Goal: Task Accomplishment & Management: Manage account settings

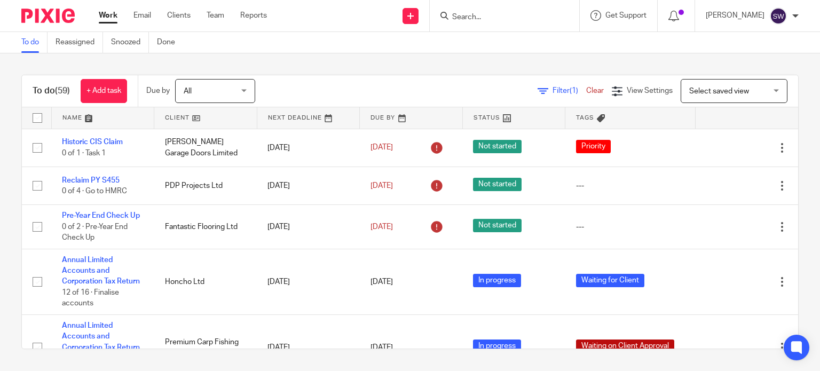
click at [479, 16] on input "Search" at bounding box center [499, 18] width 96 height 10
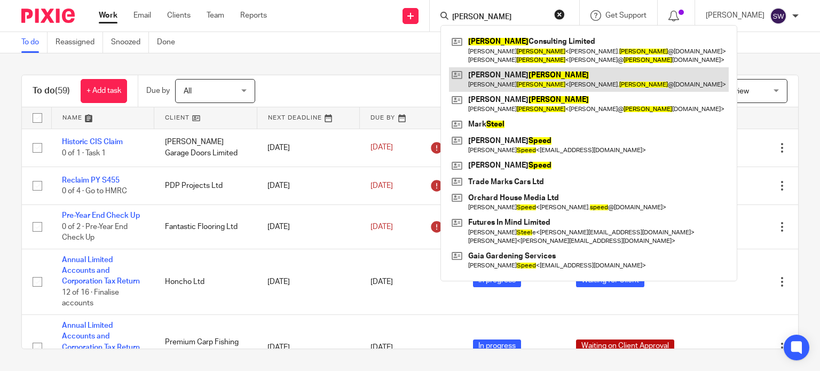
type input "[PERSON_NAME]"
click at [512, 78] on link at bounding box center [589, 79] width 280 height 25
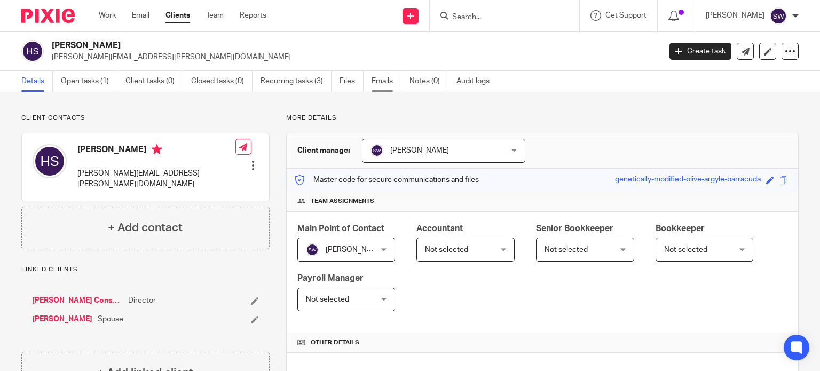
click at [384, 76] on link "Emails" at bounding box center [386, 81] width 30 height 21
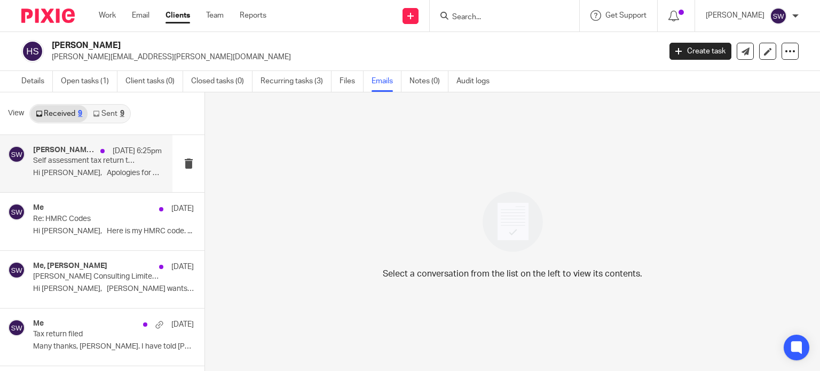
click at [52, 172] on p "Hi Sarah, Apologies for not completing..." at bounding box center [97, 173] width 129 height 9
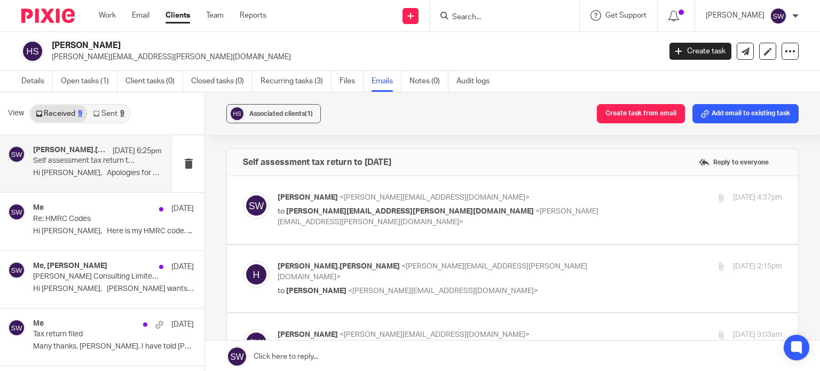
click at [540, 197] on p "Sarah Wills <sarah@infinity-accounting.co.uk>" at bounding box center [445, 197] width 336 height 11
checkbox input "true"
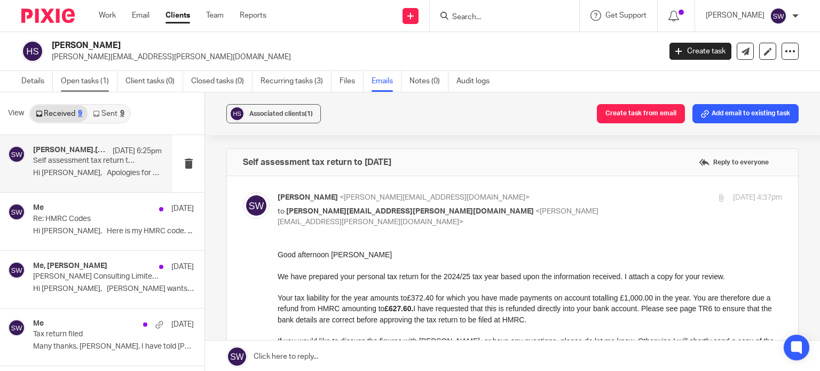
click at [81, 82] on link "Open tasks (1)" at bounding box center [89, 81] width 57 height 21
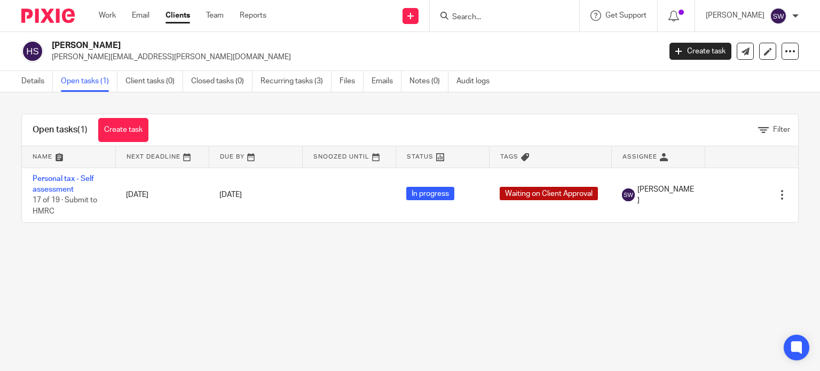
click at [482, 17] on input "Search" at bounding box center [499, 18] width 96 height 10
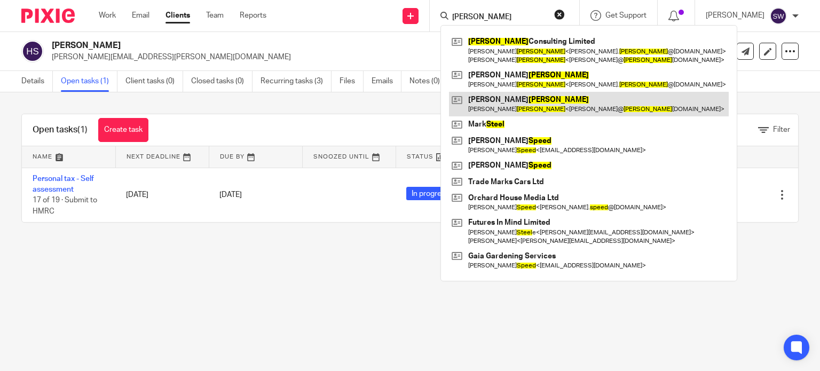
type input "[PERSON_NAME]"
click at [531, 100] on link at bounding box center [589, 104] width 280 height 25
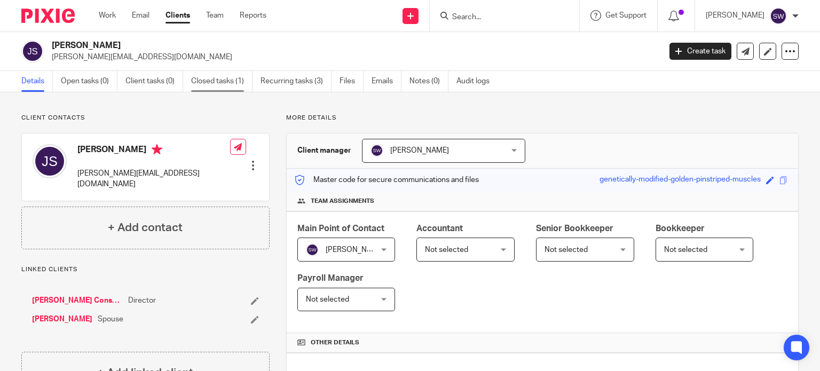
click at [206, 79] on link "Closed tasks (1)" at bounding box center [221, 81] width 61 height 21
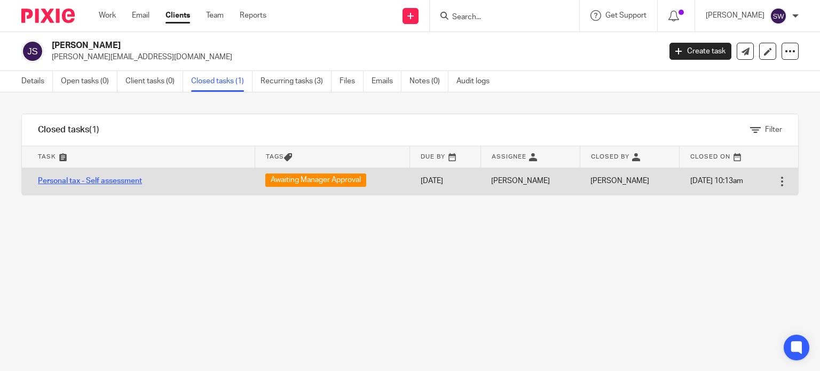
click at [96, 181] on link "Personal tax - Self assessment" at bounding box center [90, 180] width 104 height 7
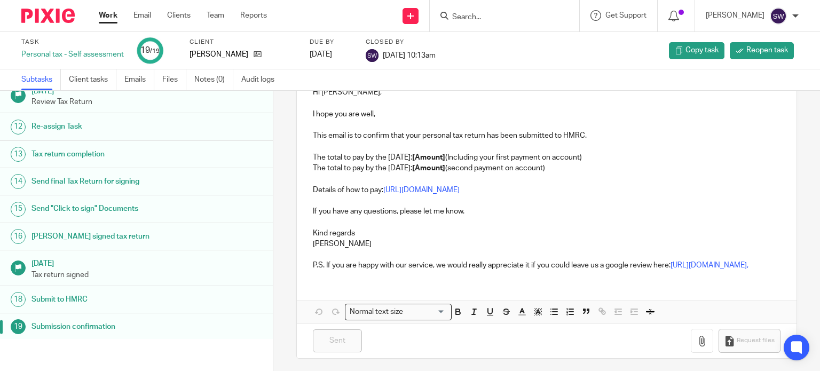
scroll to position [181, 0]
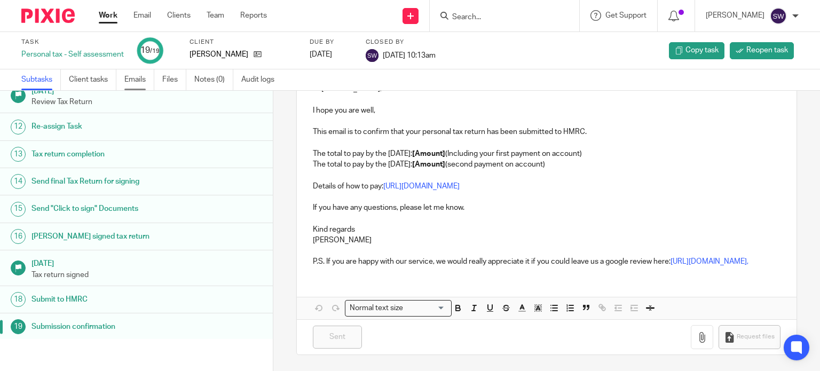
click at [139, 78] on link "Emails" at bounding box center [139, 79] width 30 height 21
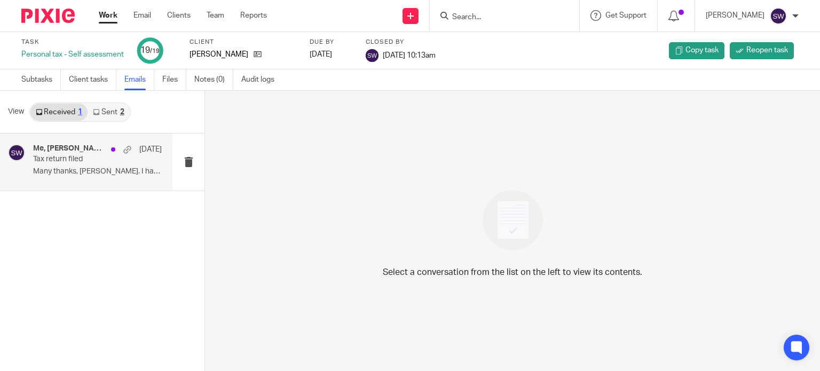
click at [81, 163] on p "Tax return filed" at bounding box center [84, 159] width 103 height 9
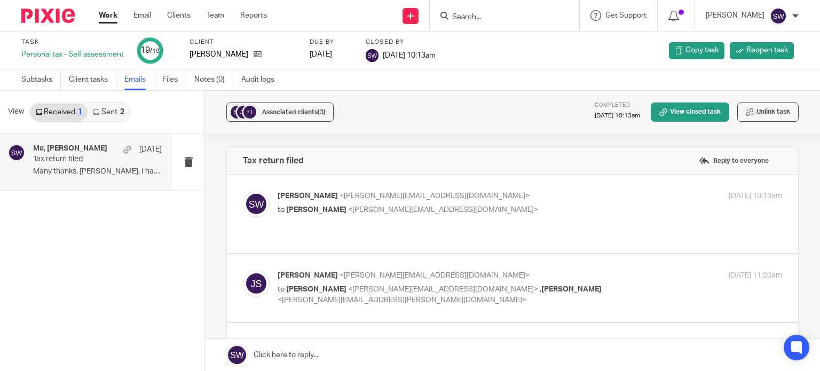
click at [493, 188] on label at bounding box center [512, 213] width 571 height 78
click at [243, 190] on input "checkbox" at bounding box center [242, 190] width 1 height 1
checkbox input "true"
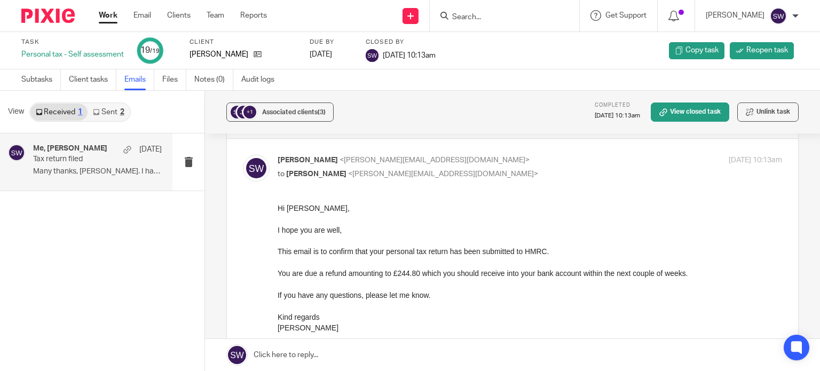
scroll to position [53, 0]
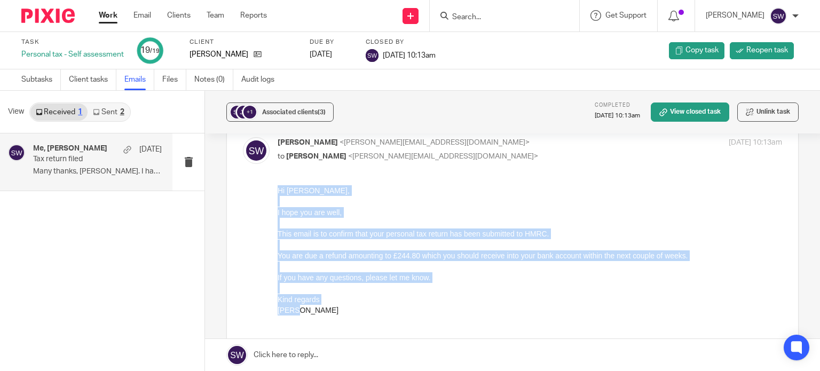
drag, startPoint x: 297, startPoint y: 311, endPoint x: 272, endPoint y: 189, distance: 124.1
click at [277, 189] on html "Hi Janice, I hope you are well, This email is to confirm that your personal tax…" at bounding box center [529, 255] width 504 height 141
copy div "Hi Janice, I hope you are well, This email is to confirm that your personal tax…"
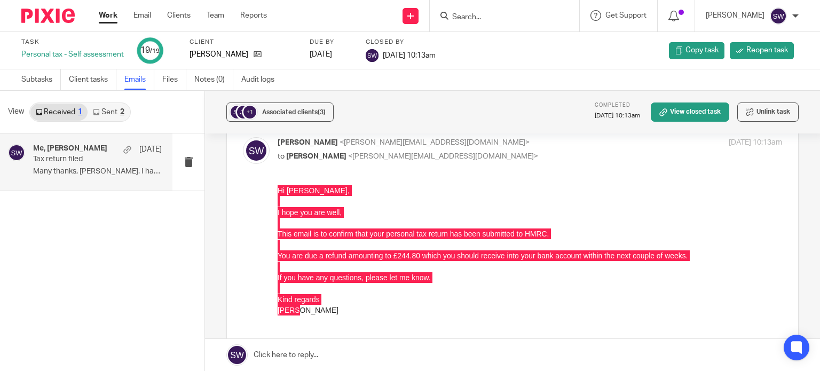
click at [504, 14] on input "Search" at bounding box center [499, 18] width 96 height 10
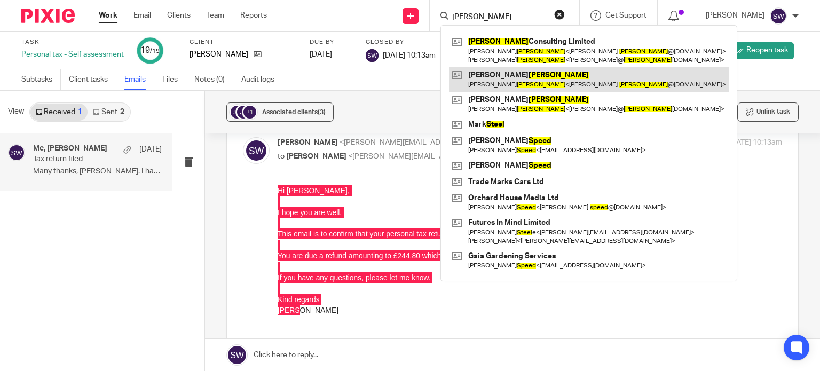
type input "steed"
click at [523, 72] on link at bounding box center [589, 79] width 280 height 25
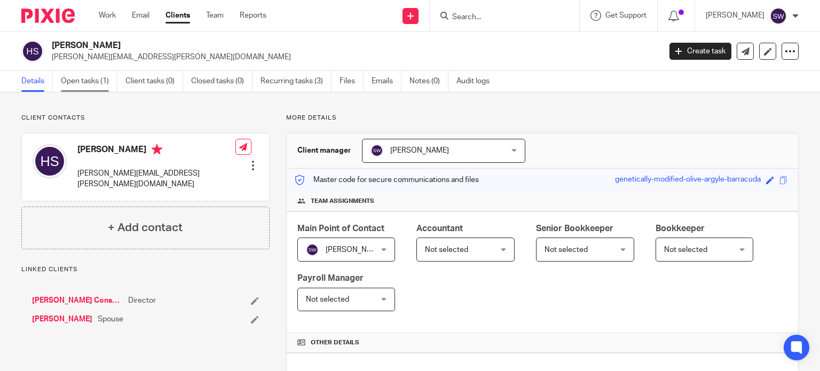
click at [88, 90] on link "Open tasks (1)" at bounding box center [89, 81] width 57 height 21
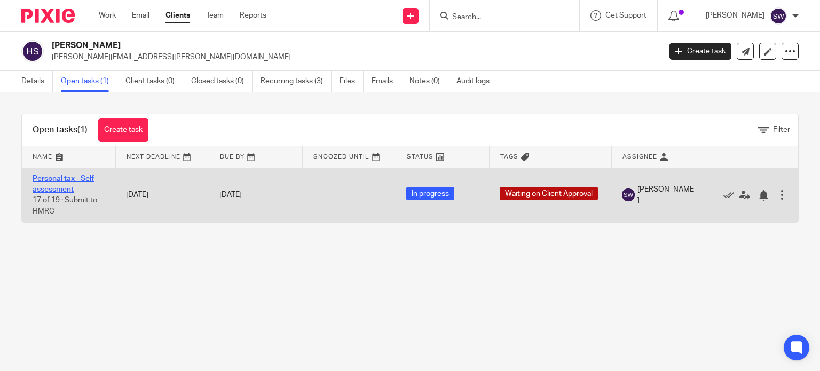
click at [62, 179] on link "Personal tax - Self assessment" at bounding box center [63, 184] width 61 height 18
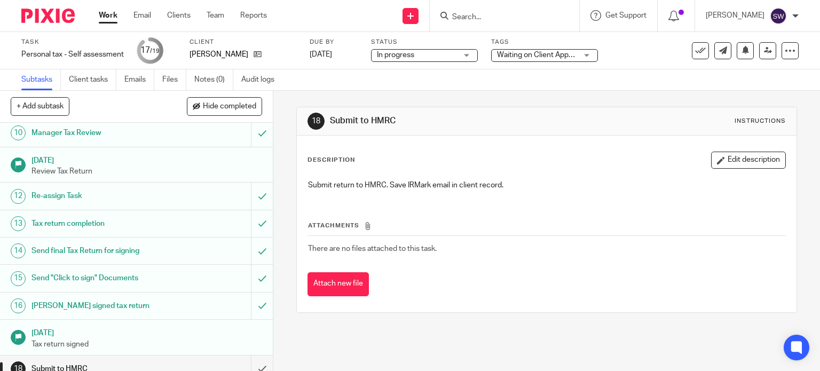
scroll to position [312, 0]
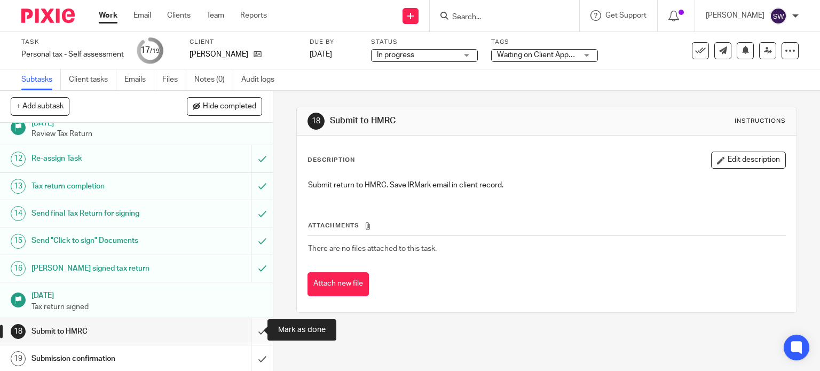
click at [251, 330] on input "submit" at bounding box center [136, 331] width 273 height 27
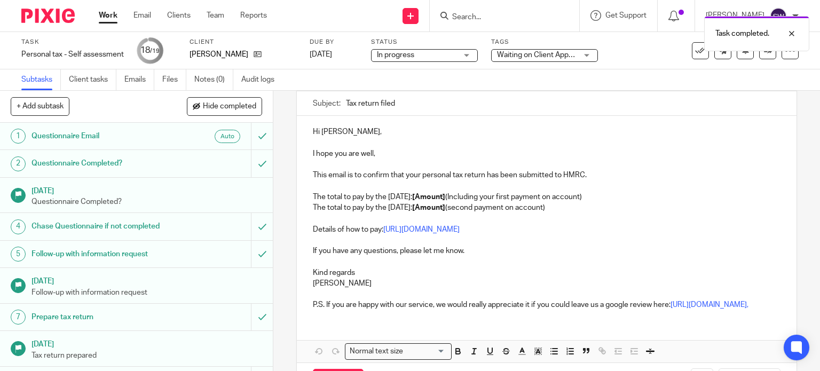
scroll to position [107, 0]
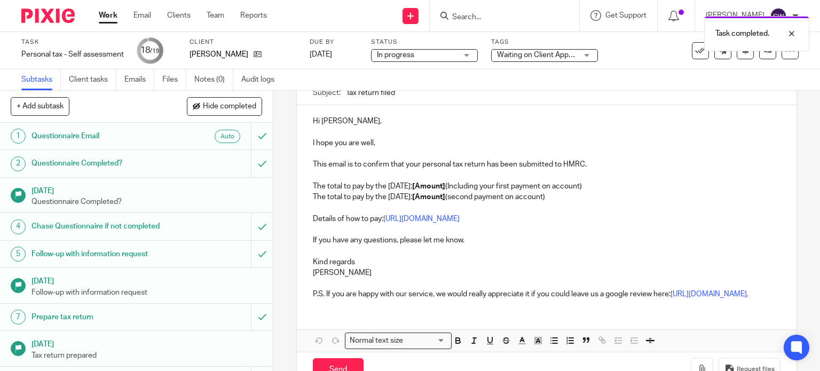
click at [333, 273] on p "Sarah" at bounding box center [547, 272] width 468 height 11
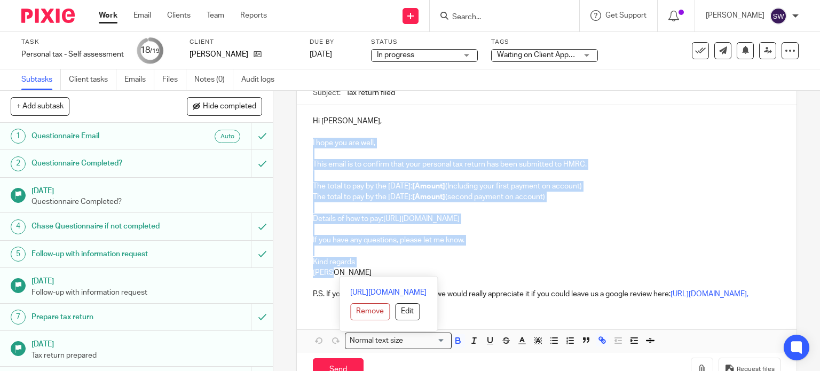
drag, startPoint x: 331, startPoint y: 273, endPoint x: 309, endPoint y: 140, distance: 134.7
click at [309, 140] on div "Hi Howard, I hope you are well, This email is to confirm that your personal tax…" at bounding box center [547, 206] width 500 height 203
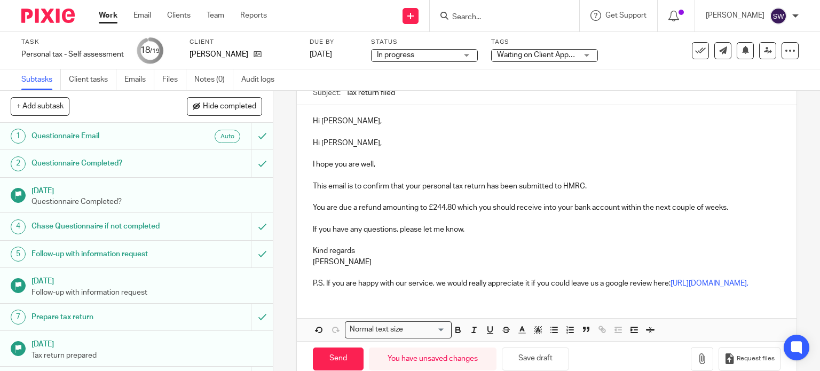
click at [343, 122] on p "Hi Howard," at bounding box center [547, 121] width 468 height 11
drag, startPoint x: 347, startPoint y: 121, endPoint x: 318, endPoint y: 121, distance: 29.4
click at [318, 121] on p "Hi Howard," at bounding box center [547, 121] width 468 height 11
click at [346, 146] on p "Hi Janice," at bounding box center [547, 143] width 468 height 11
drag, startPoint x: 345, startPoint y: 140, endPoint x: 307, endPoint y: 140, distance: 37.4
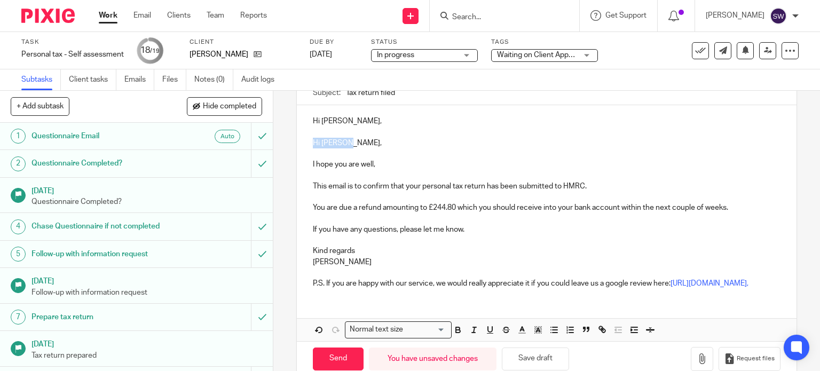
click at [307, 140] on div "Hi Howard, Hi Janice, I hope you are well, This email is to confirm that your p…" at bounding box center [547, 201] width 500 height 192
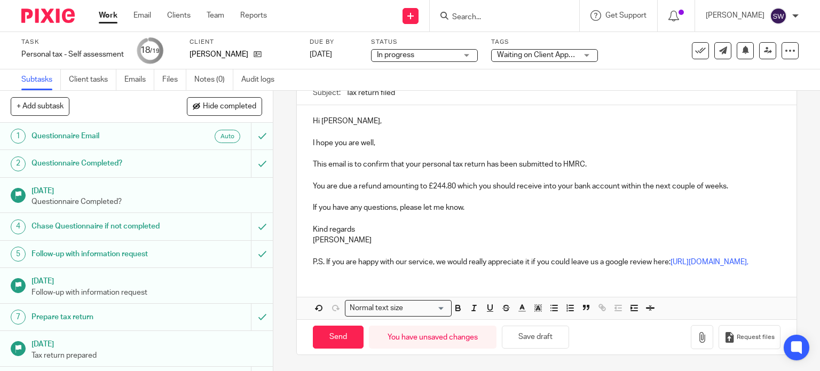
click at [372, 142] on p "I hope you are well," at bounding box center [547, 143] width 468 height 11
click at [418, 186] on p "You are due a refund amounting to £244.80 which you should receive into your ba…" at bounding box center [547, 186] width 468 height 11
click at [449, 183] on p "You are due a refund amounting to £244.80 which you should receive into your ba…" at bounding box center [547, 186] width 468 height 11
click at [454, 185] on p "You are due a refund amounting to £244.80 which you should receive into your ba…" at bounding box center [547, 186] width 468 height 11
drag, startPoint x: 567, startPoint y: 304, endPoint x: 307, endPoint y: 264, distance: 262.4
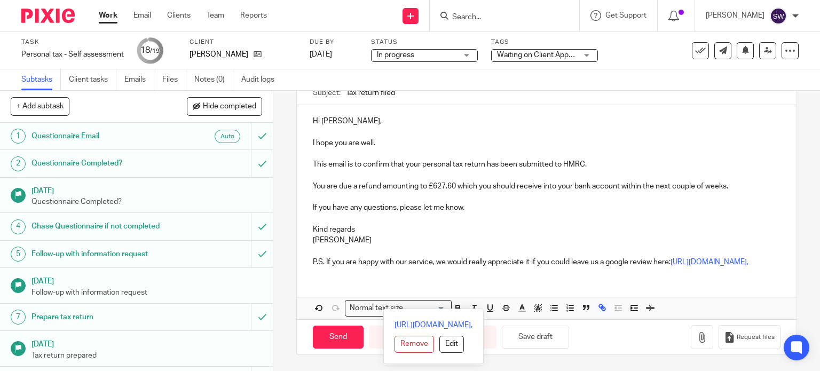
click at [307, 264] on div "Hi Howard, I hope you are well. This email is to confirm that your personal tax…" at bounding box center [547, 190] width 500 height 170
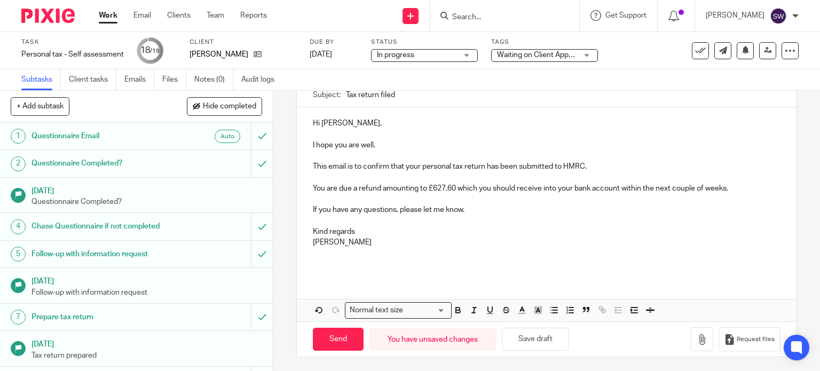
scroll to position [1, 0]
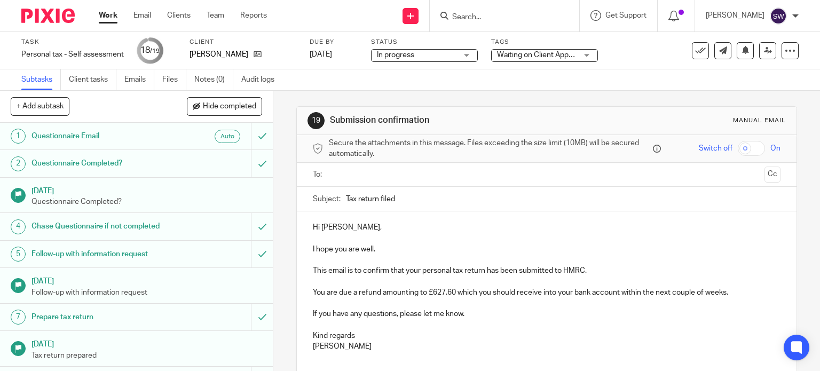
click at [372, 162] on form "Secure the attachments in this message. Files exceeding the size limit (10MB) w…" at bounding box center [547, 292] width 500 height 315
click at [356, 172] on input "text" at bounding box center [545, 175] width 427 height 12
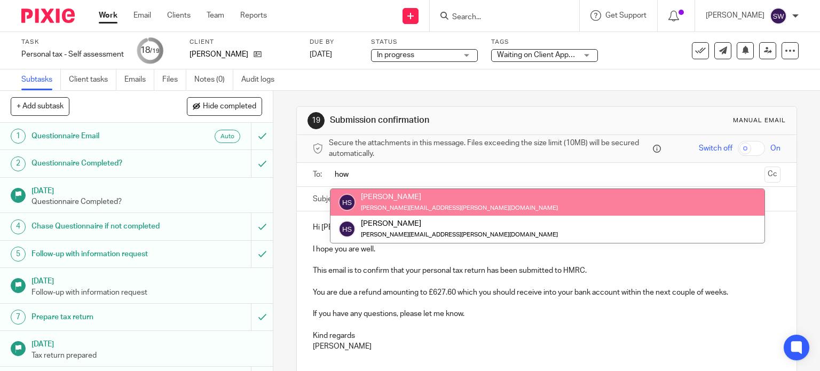
type input "how"
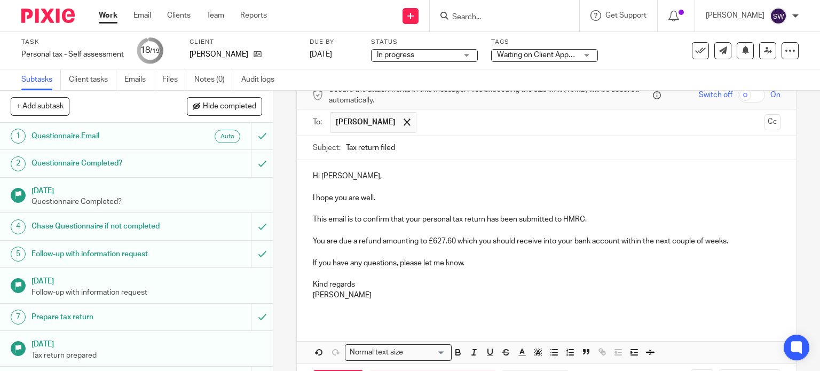
scroll to position [96, 0]
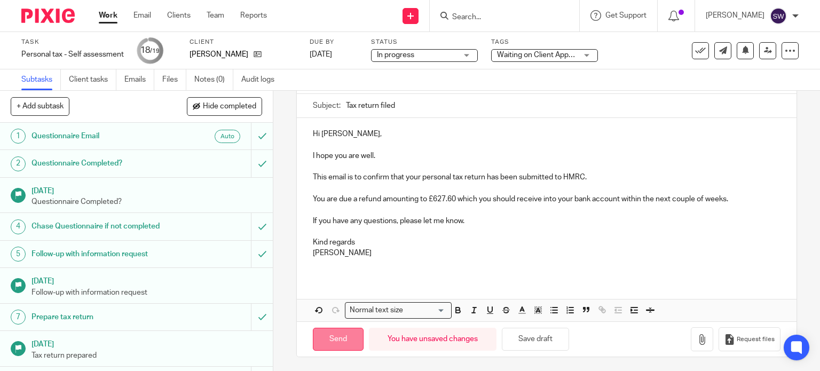
click at [331, 336] on input "Send" at bounding box center [338, 339] width 51 height 23
type input "Sent"
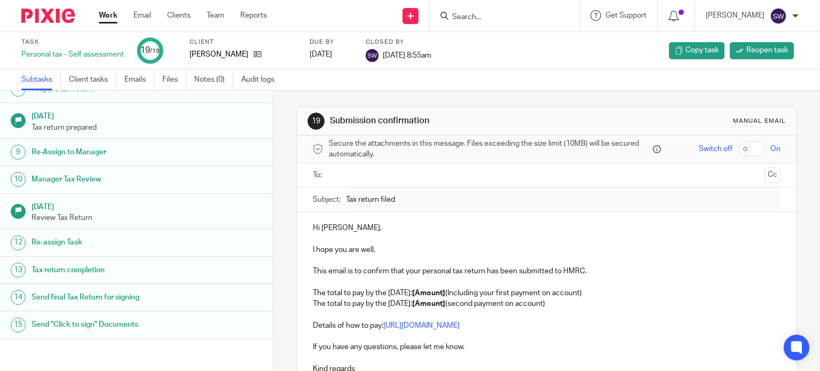
scroll to position [312, 0]
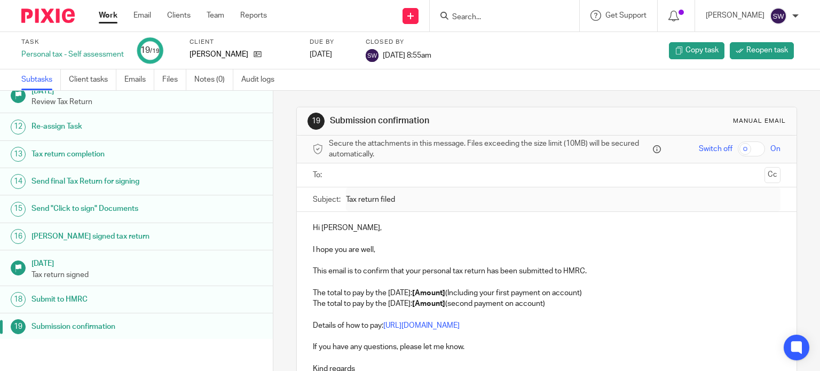
click at [250, 21] on div "Work Email Clients Team Reports Work Email Clients Team Reports Settings" at bounding box center [185, 15] width 195 height 31
click at [252, 15] on link "Reports" at bounding box center [253, 15] width 27 height 11
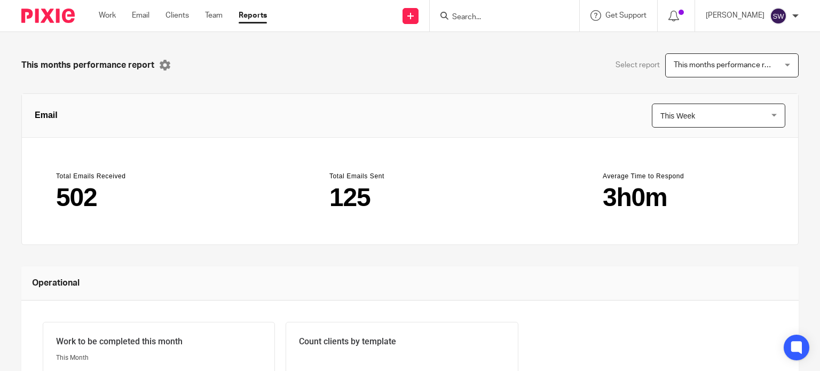
click at [714, 66] on span "This months performance report" at bounding box center [727, 64] width 109 height 7
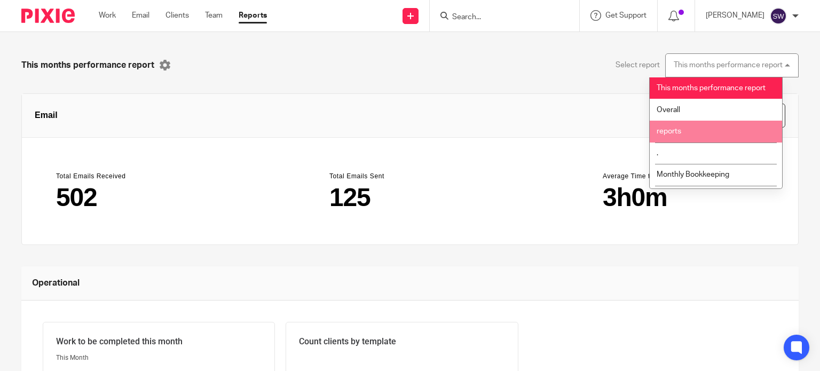
click at [677, 130] on span "reports" at bounding box center [668, 131] width 25 height 7
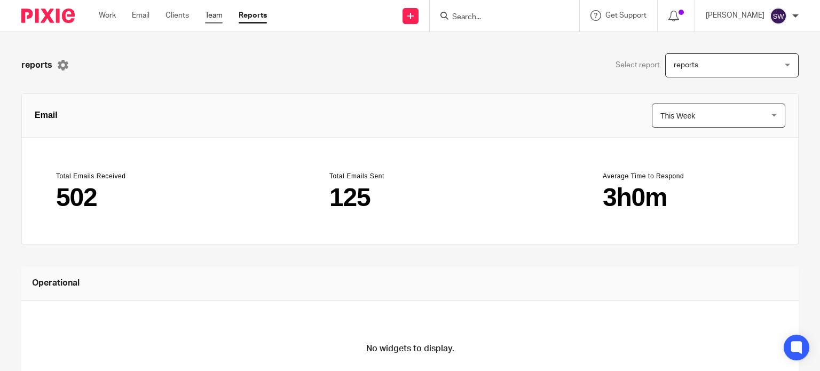
click at [217, 12] on link "Team" at bounding box center [214, 15] width 18 height 11
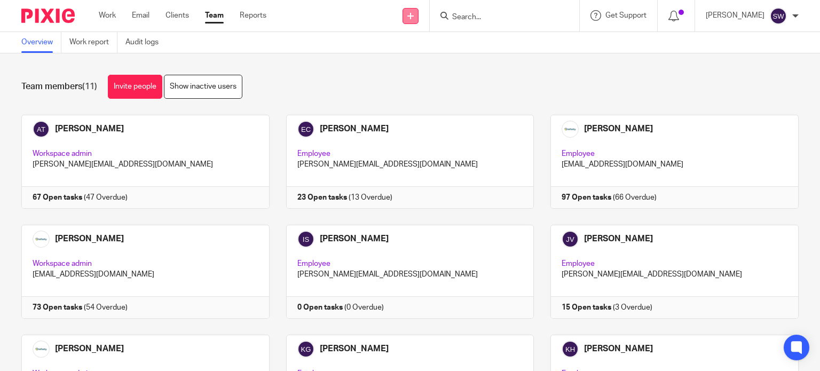
click at [418, 20] on link at bounding box center [410, 16] width 16 height 16
click at [320, 66] on div "Team members (11) Invite people Show inactive users Invite team members Add inv…" at bounding box center [410, 211] width 820 height 317
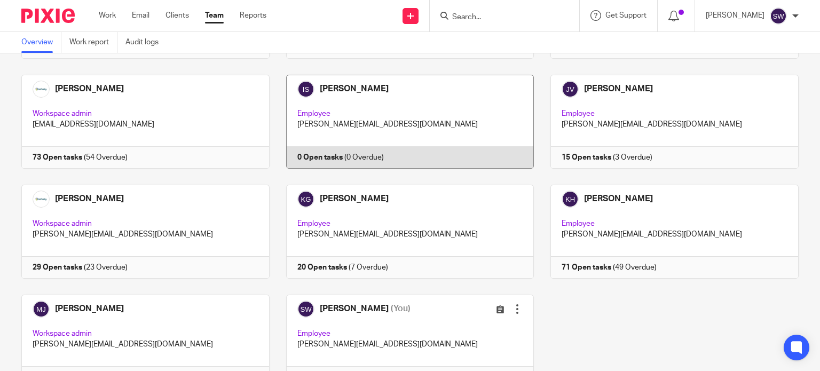
scroll to position [97, 0]
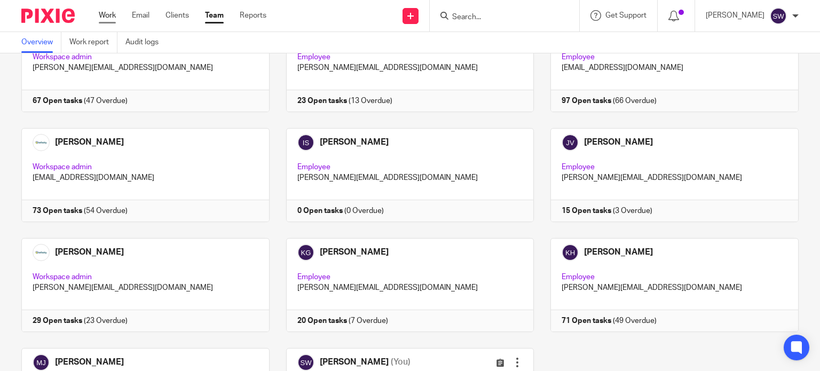
click at [108, 15] on link "Work" at bounding box center [107, 15] width 17 height 11
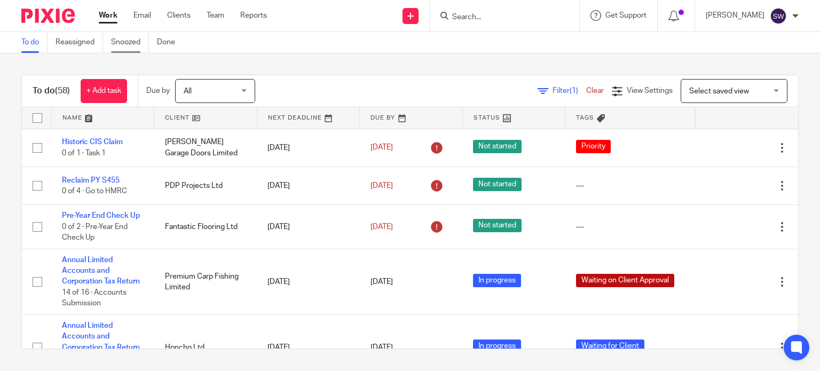
click at [130, 46] on link "Snoozed" at bounding box center [130, 42] width 38 height 21
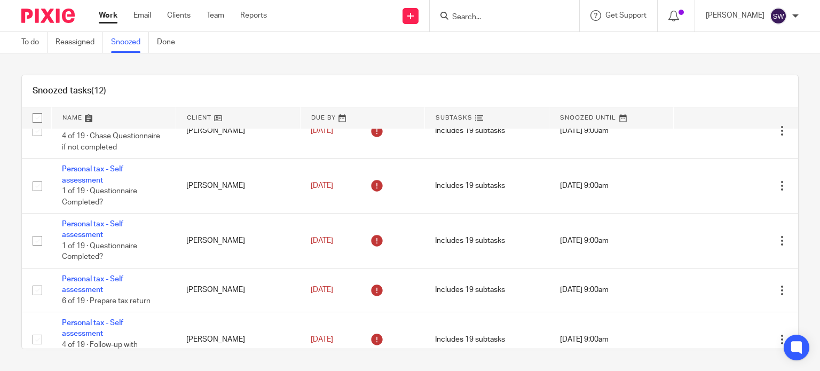
scroll to position [374, 0]
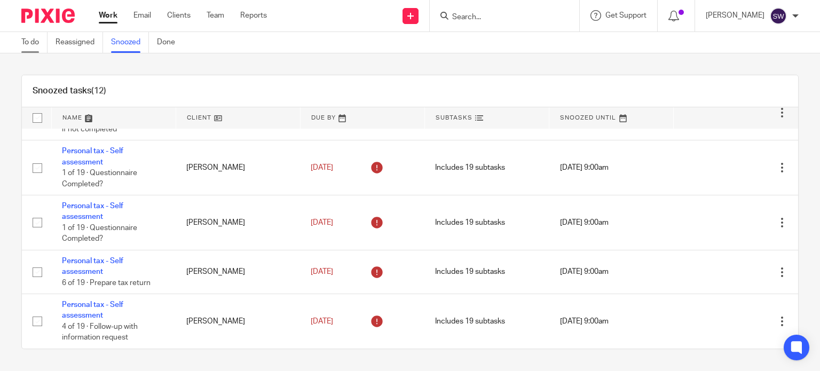
click at [24, 41] on link "To do" at bounding box center [34, 42] width 26 height 21
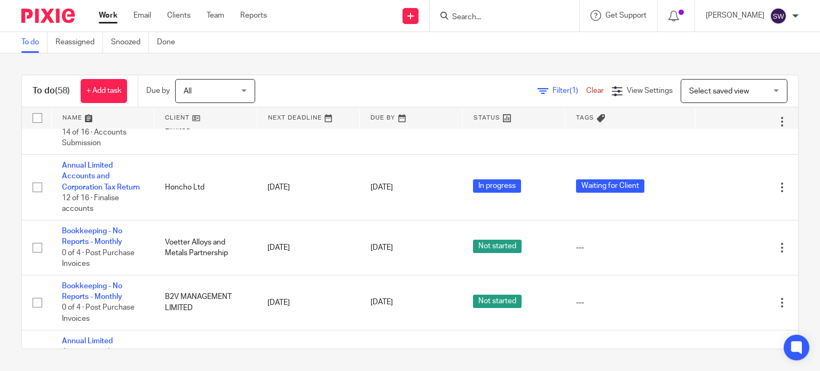
scroll to position [213, 0]
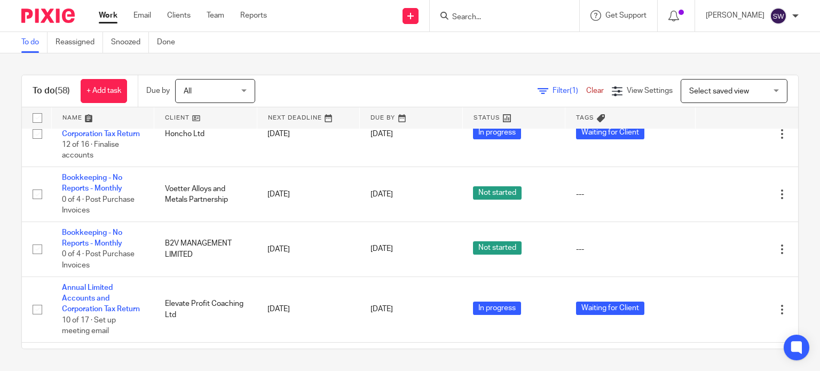
click at [494, 17] on input "Search" at bounding box center [499, 18] width 96 height 10
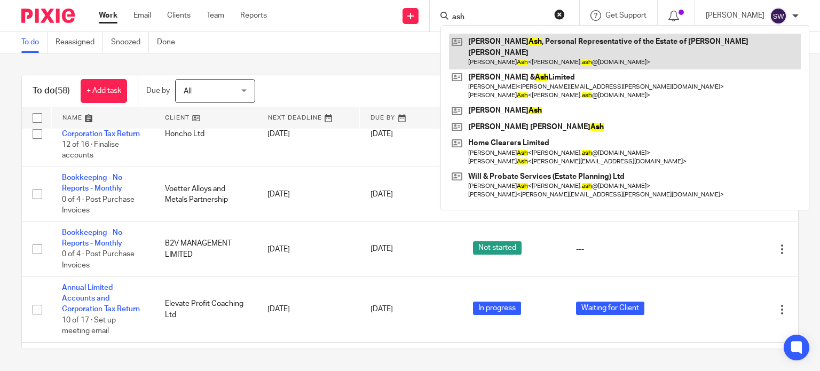
type input "ash"
click at [538, 45] on link at bounding box center [625, 52] width 352 height 36
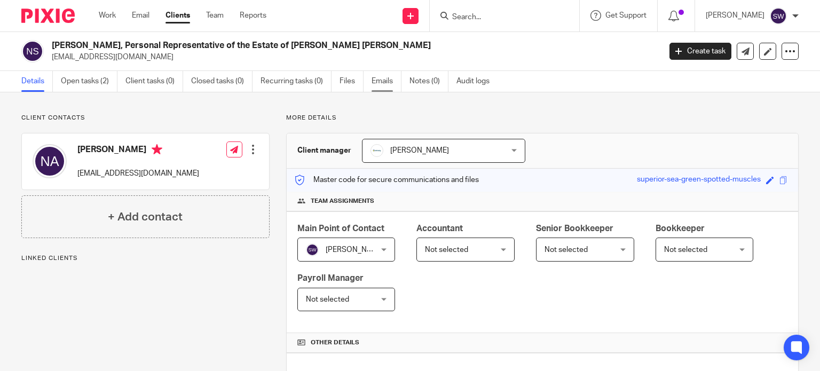
click at [391, 77] on link "Emails" at bounding box center [386, 81] width 30 height 21
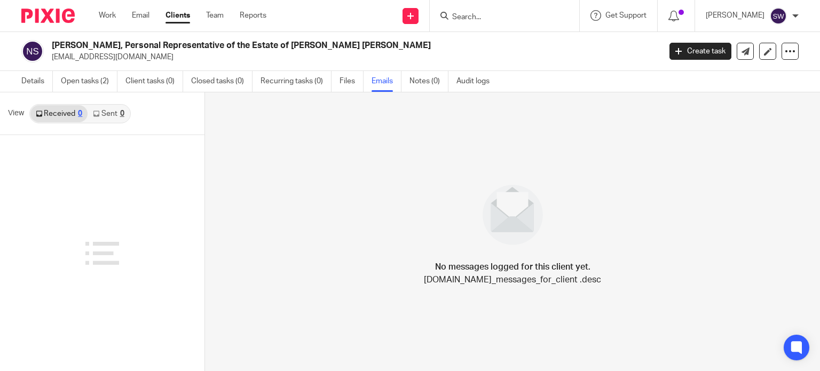
click at [100, 114] on link "Sent 0" at bounding box center [109, 113] width 42 height 17
click at [83, 82] on link "Open tasks (2)" at bounding box center [89, 81] width 57 height 21
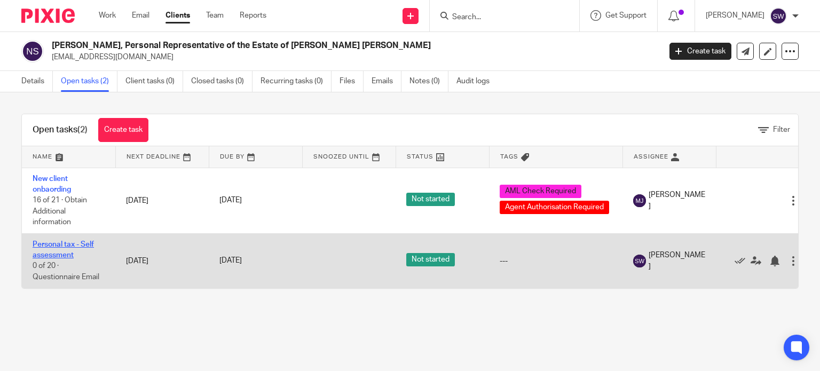
click at [84, 241] on link "Personal tax - Self assessment" at bounding box center [63, 250] width 61 height 18
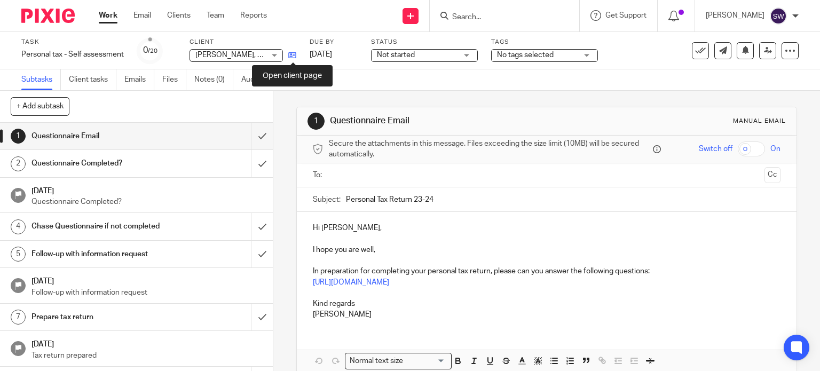
click at [290, 52] on icon at bounding box center [292, 55] width 8 height 8
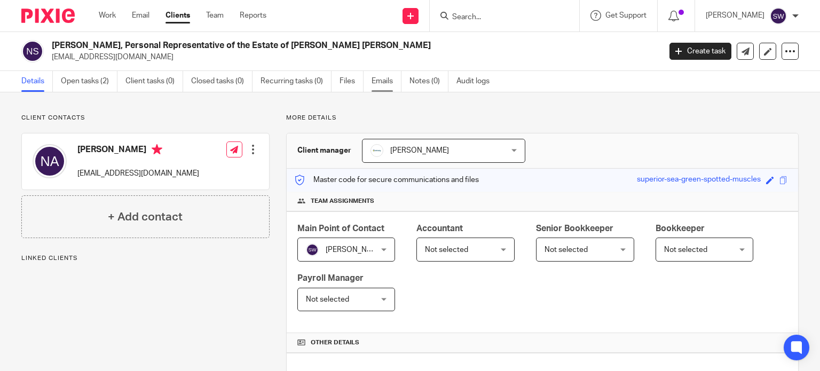
click at [391, 78] on link "Emails" at bounding box center [386, 81] width 30 height 21
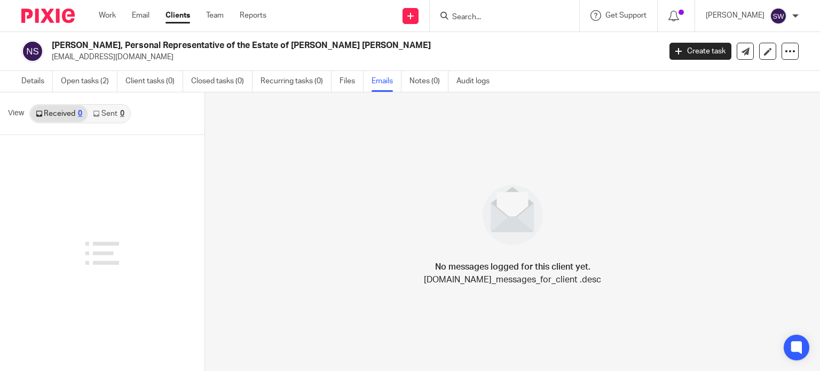
click at [22, 197] on div at bounding box center [102, 253] width 204 height 236
click at [83, 78] on link "Open tasks (2)" at bounding box center [89, 81] width 57 height 21
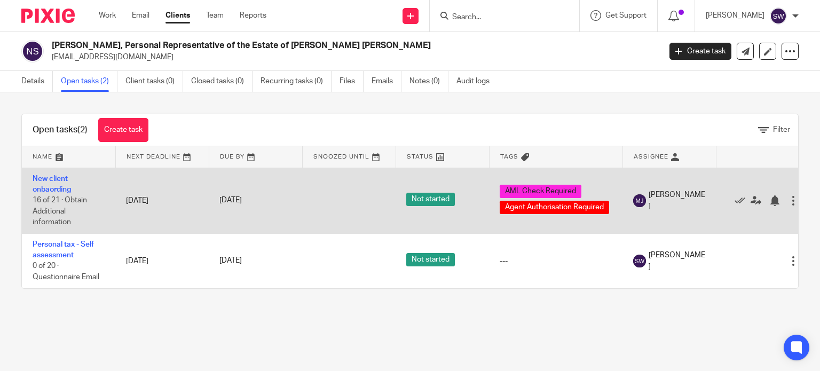
click at [51, 182] on td "New client onbaording 16 of 21 · Obtain Additional information" at bounding box center [68, 201] width 93 height 66
click at [50, 177] on link "New client onbaording" at bounding box center [52, 184] width 38 height 18
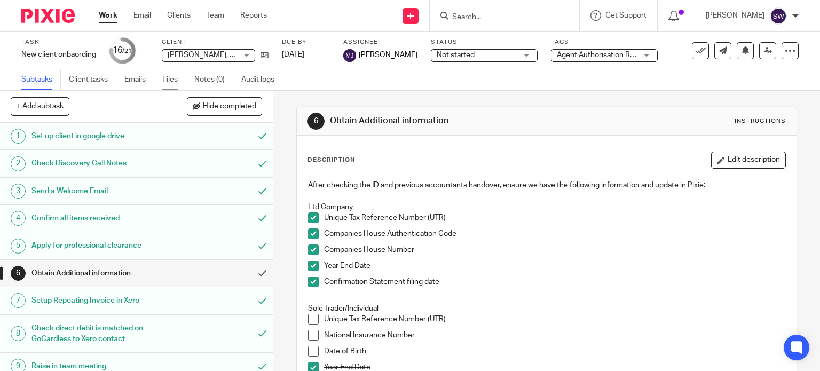
click at [168, 81] on link "Files" at bounding box center [174, 79] width 24 height 21
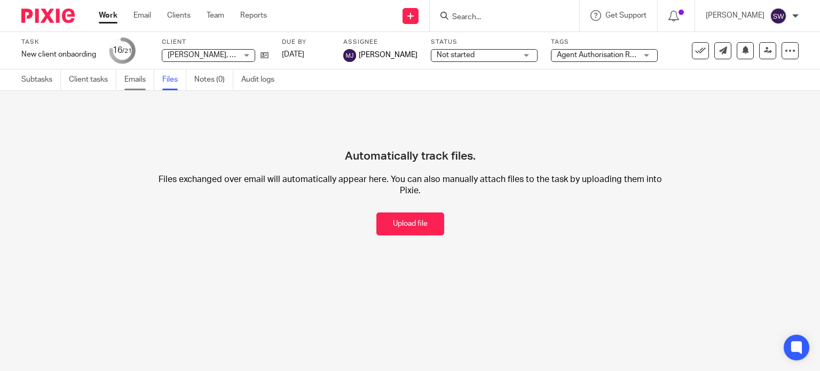
click at [140, 81] on link "Emails" at bounding box center [139, 79] width 30 height 21
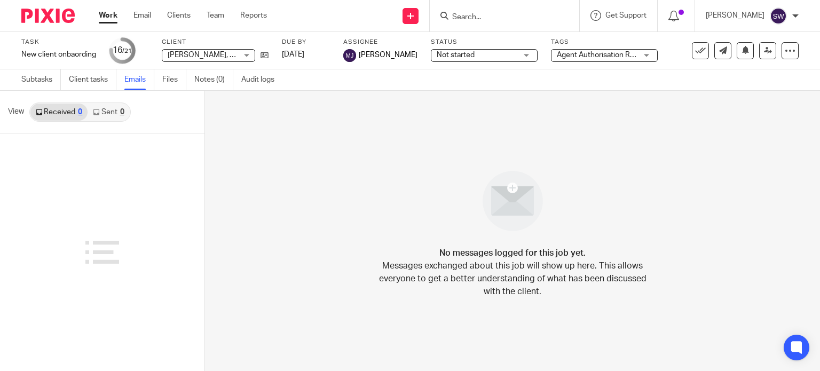
click at [100, 111] on link "Sent 0" at bounding box center [109, 112] width 42 height 17
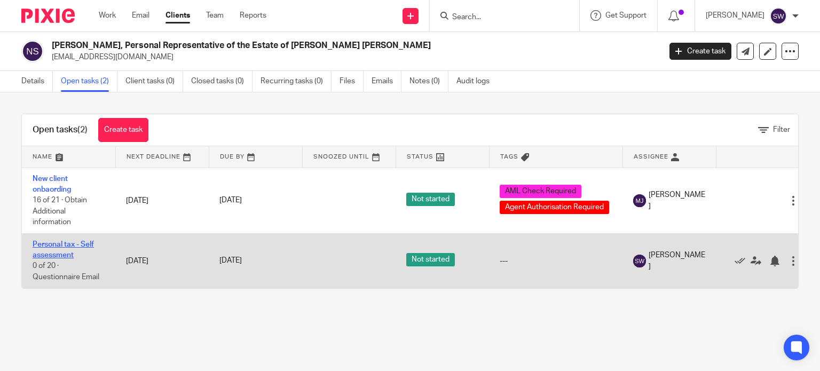
click at [62, 244] on link "Personal tax - Self assessment" at bounding box center [63, 250] width 61 height 18
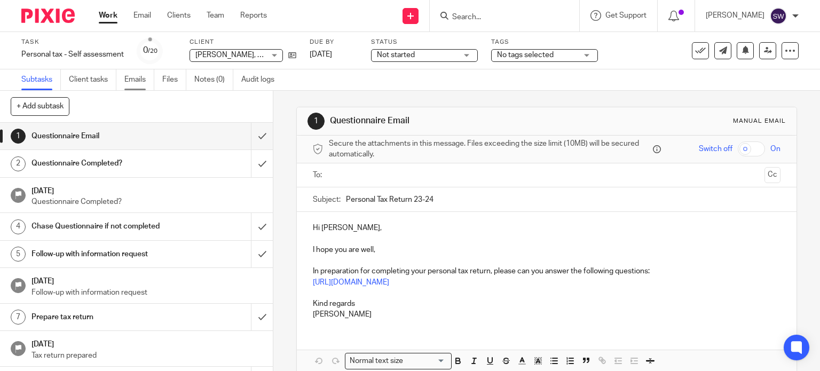
click at [135, 81] on link "Emails" at bounding box center [139, 79] width 30 height 21
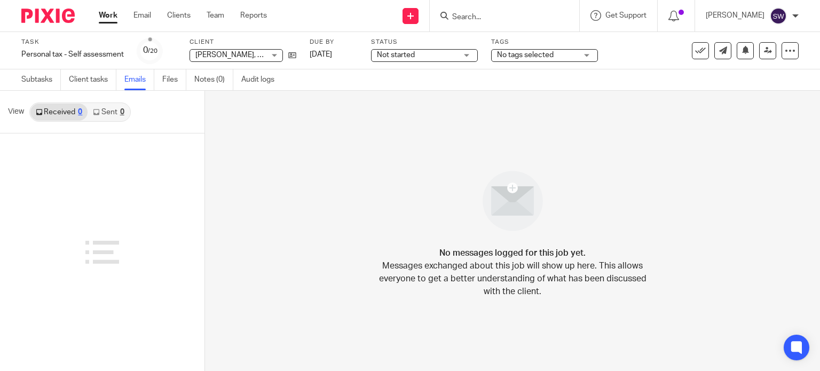
click at [106, 111] on link "Sent 0" at bounding box center [109, 112] width 42 height 17
click at [65, 112] on link "Received 0" at bounding box center [58, 112] width 57 height 17
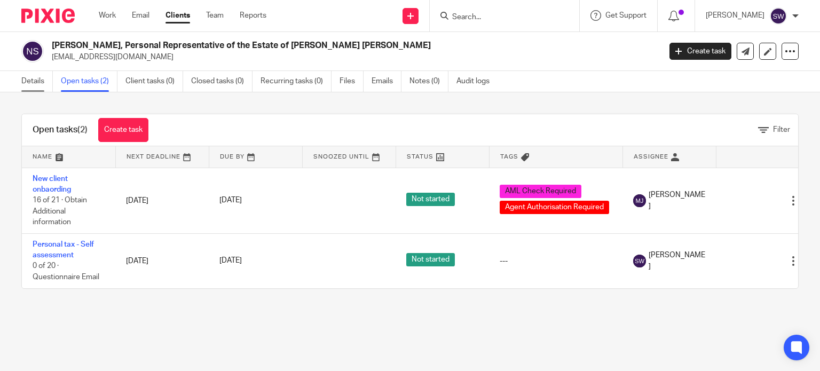
click at [29, 81] on link "Details" at bounding box center [36, 81] width 31 height 21
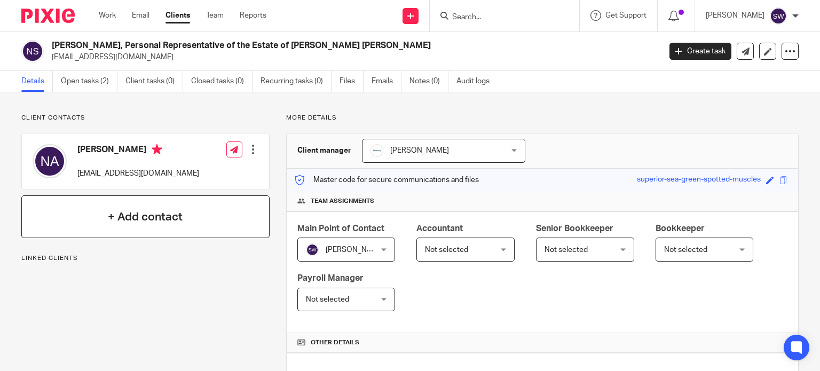
click at [153, 219] on h4 "+ Add contact" at bounding box center [145, 217] width 75 height 17
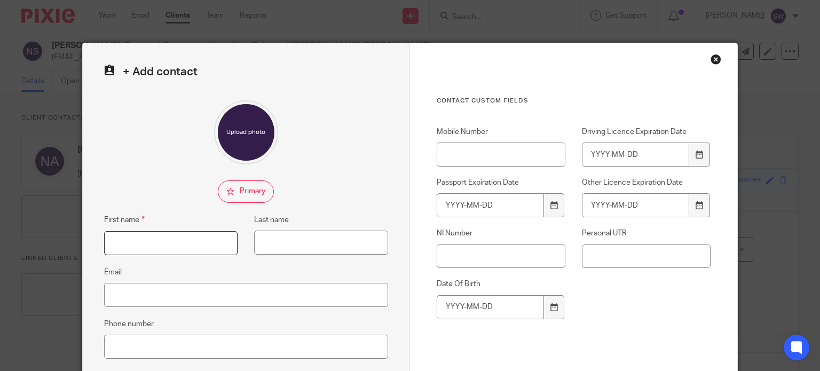
click at [162, 245] on input "First name" at bounding box center [171, 243] width 134 height 24
type input "Claire"
click at [285, 243] on input "Last name" at bounding box center [321, 243] width 134 height 24
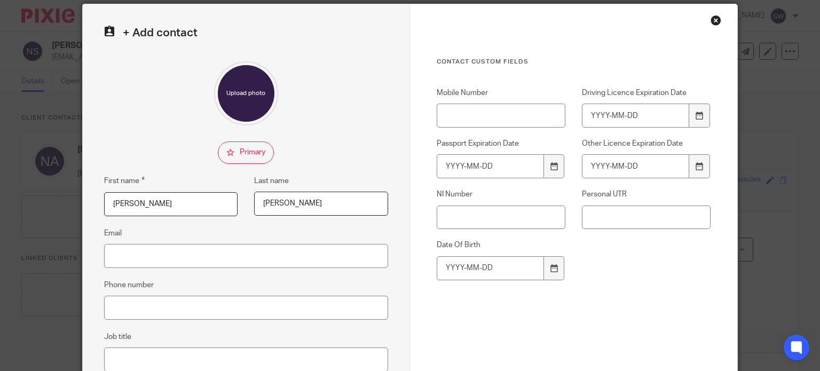
scroll to position [53, 0]
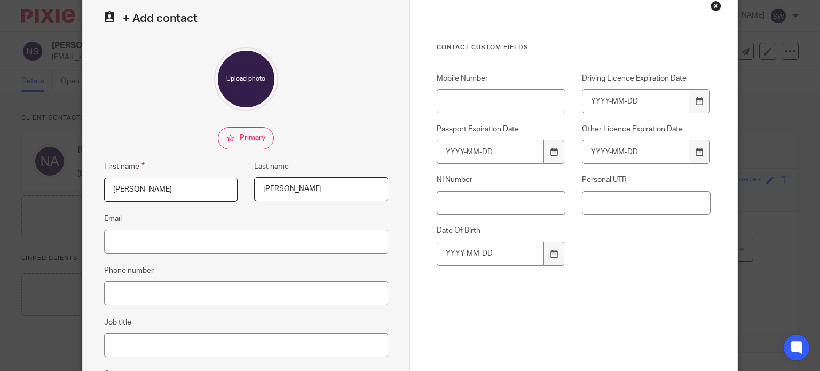
type input "Clarke"
click at [218, 235] on input "Email" at bounding box center [246, 241] width 284 height 24
type input "claire.clarke@wplegal.co.uk"
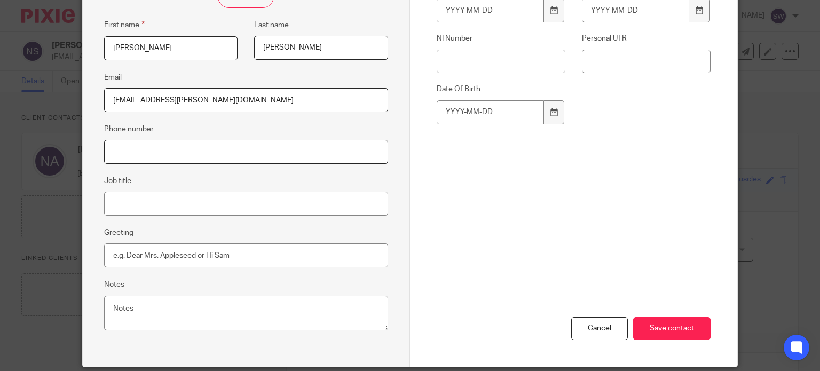
scroll to position [213, 0]
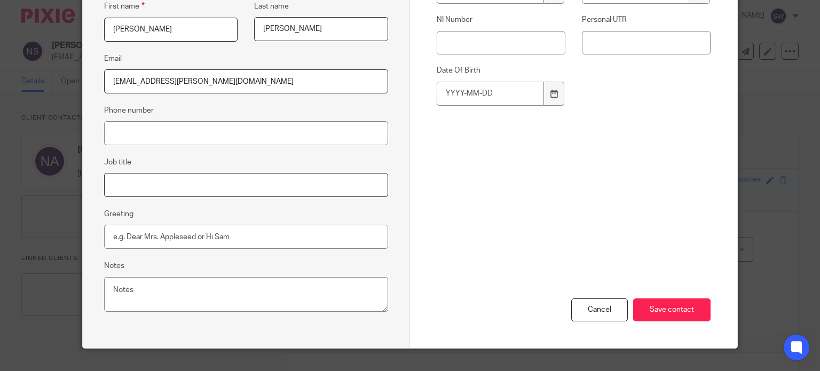
click at [140, 185] on input "Job title" at bounding box center [246, 185] width 284 height 24
drag, startPoint x: 200, startPoint y: 187, endPoint x: 107, endPoint y: 186, distance: 93.4
click at [107, 186] on input "Solicitor dealing with" at bounding box center [246, 185] width 284 height 24
click at [198, 187] on input "Solicitor dealing with" at bounding box center [246, 185] width 284 height 24
type input "Solicitor dealing with estate"
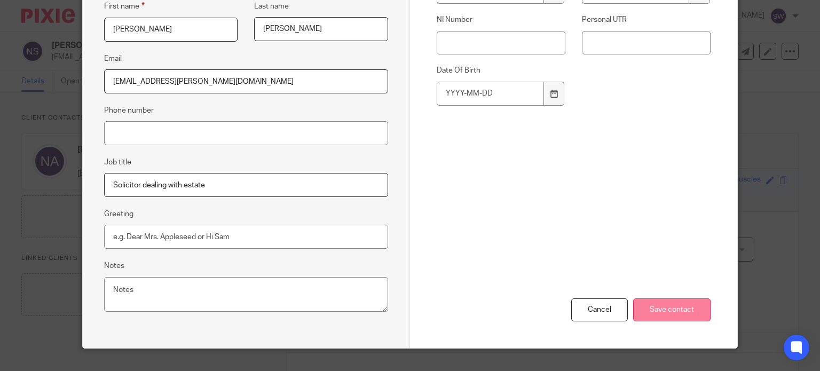
click at [671, 313] on input "Save contact" at bounding box center [671, 309] width 77 height 23
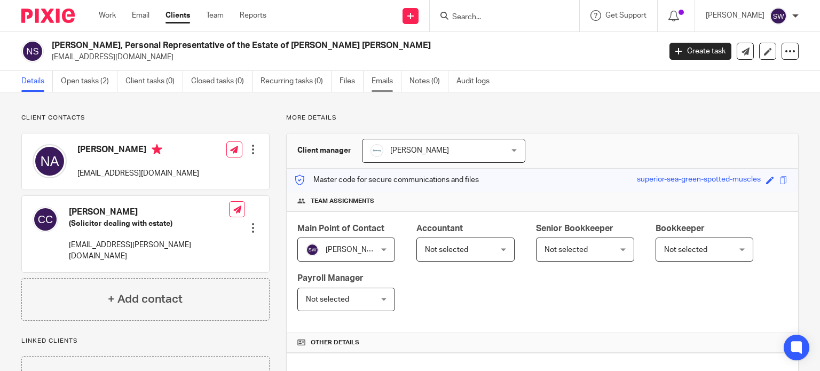
click at [382, 78] on link "Emails" at bounding box center [386, 81] width 30 height 21
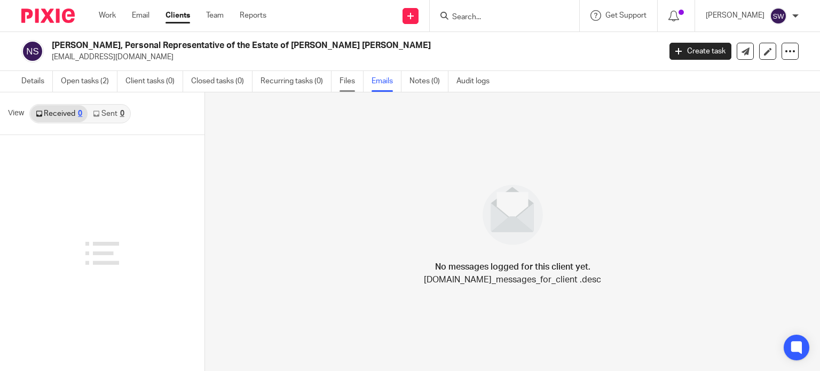
click at [346, 79] on link "Files" at bounding box center [351, 81] width 24 height 21
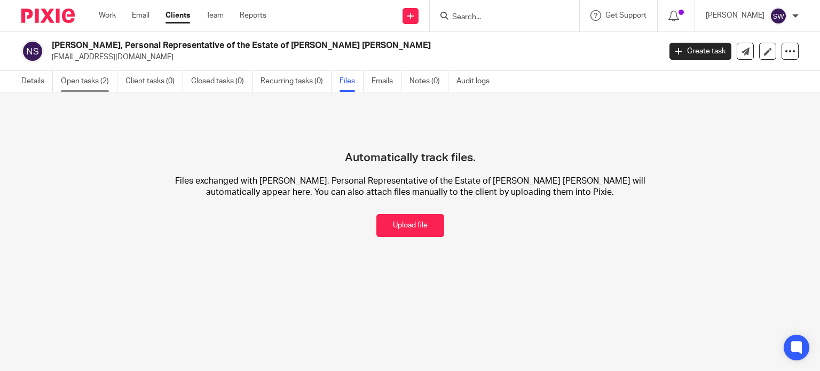
click at [90, 85] on link "Open tasks (2)" at bounding box center [89, 81] width 57 height 21
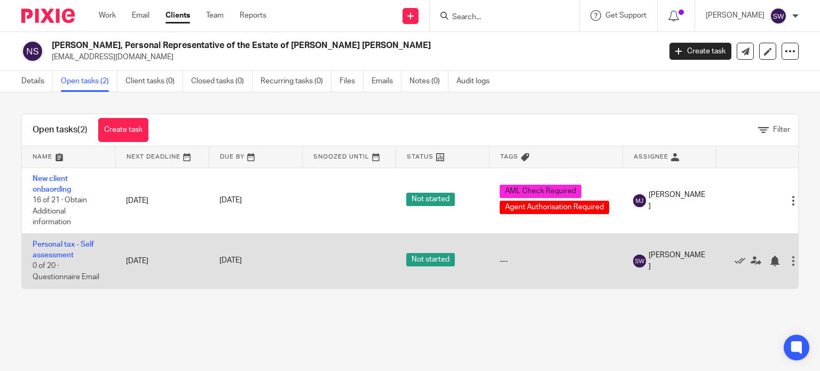
click at [60, 250] on td "Personal tax - Self assessment 0 of 20 · Questionnaire Email" at bounding box center [68, 260] width 93 height 54
click at [60, 245] on link "Personal tax - Self assessment" at bounding box center [63, 250] width 61 height 18
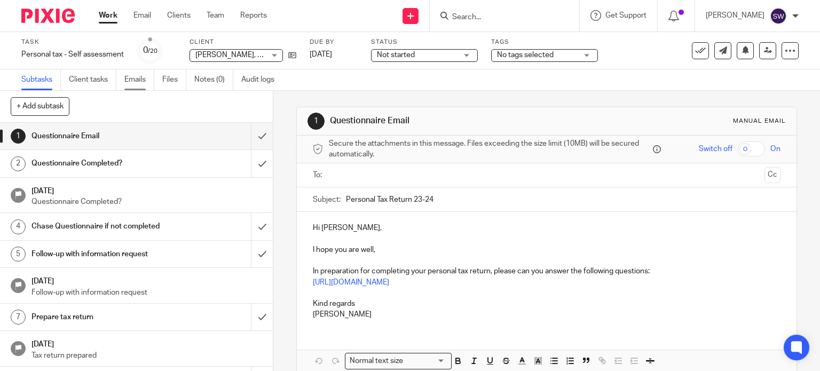
click at [148, 76] on link "Emails" at bounding box center [139, 79] width 30 height 21
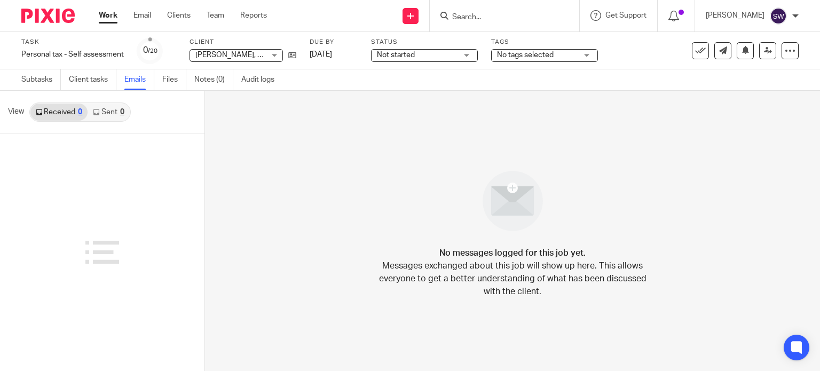
click at [104, 112] on link "Sent 0" at bounding box center [109, 112] width 42 height 17
click at [58, 115] on link "Received 0" at bounding box center [58, 112] width 57 height 17
